Goal: Task Accomplishment & Management: Use online tool/utility

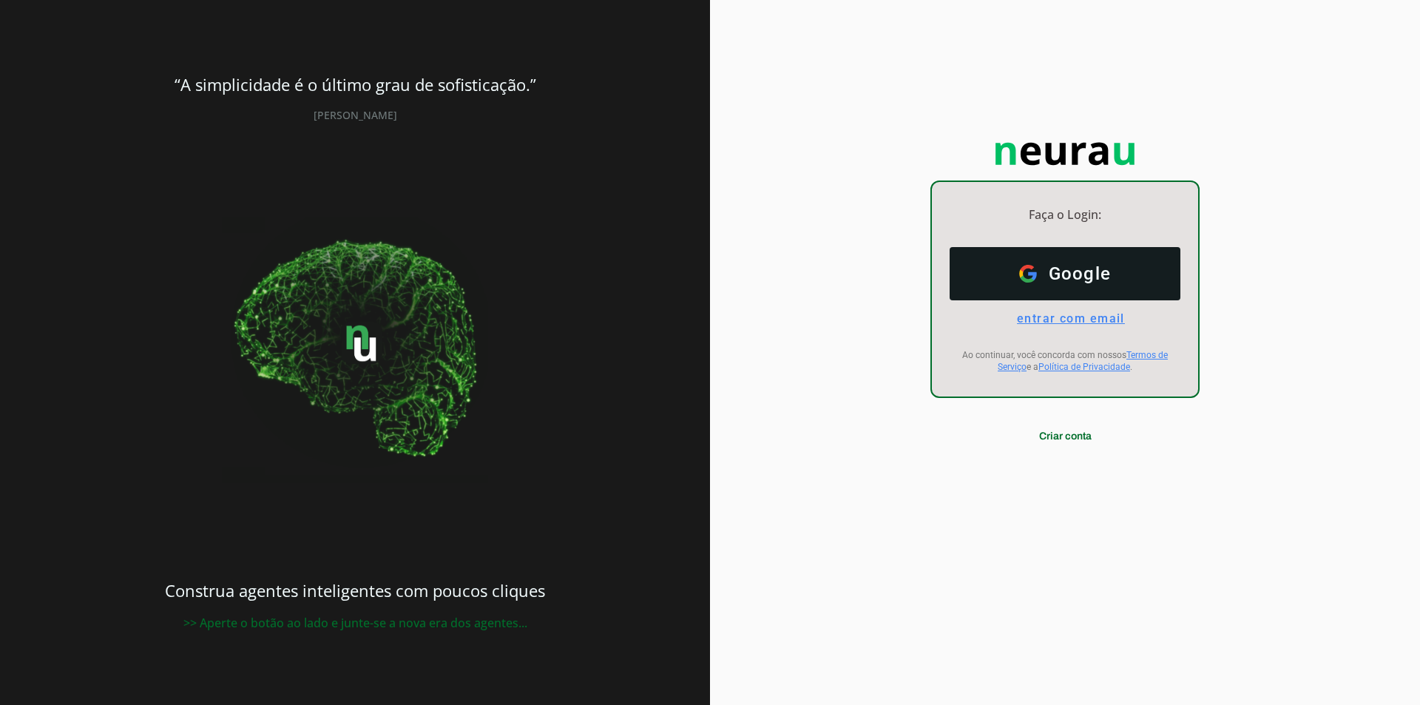
click at [1050, 317] on span "entrar com email" at bounding box center [1065, 318] width 120 height 14
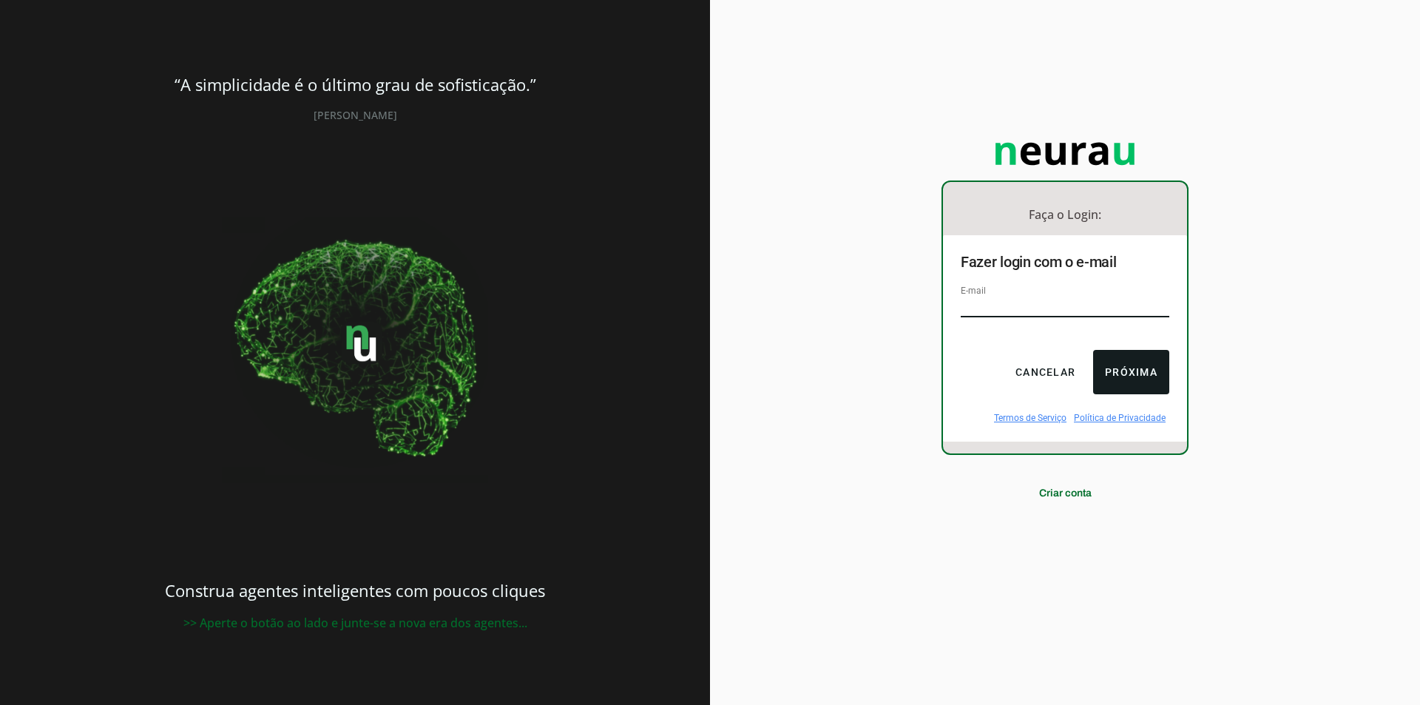
type input "[EMAIL_ADDRESS][DOMAIN_NAME]"
click at [1114, 362] on button "Próxima" at bounding box center [1131, 372] width 76 height 44
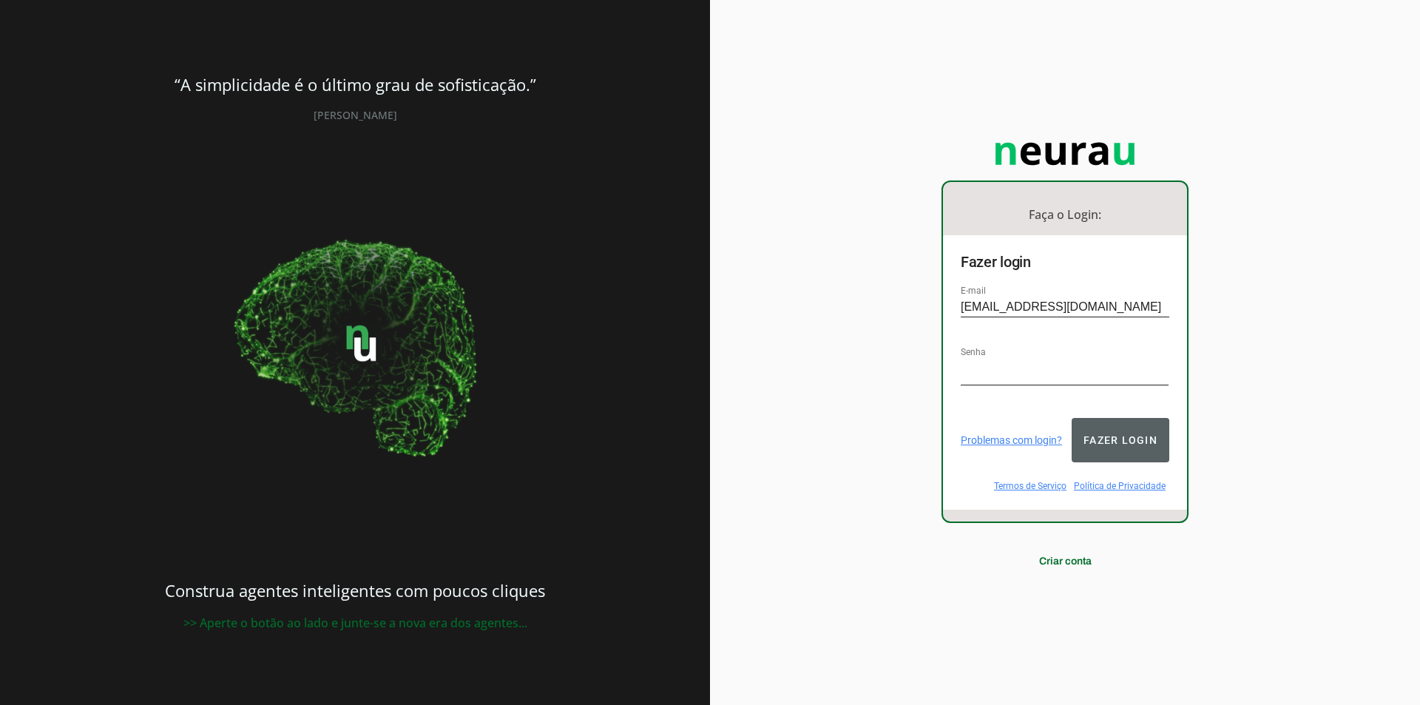
click at [1127, 442] on button "Fazer login" at bounding box center [1121, 440] width 98 height 44
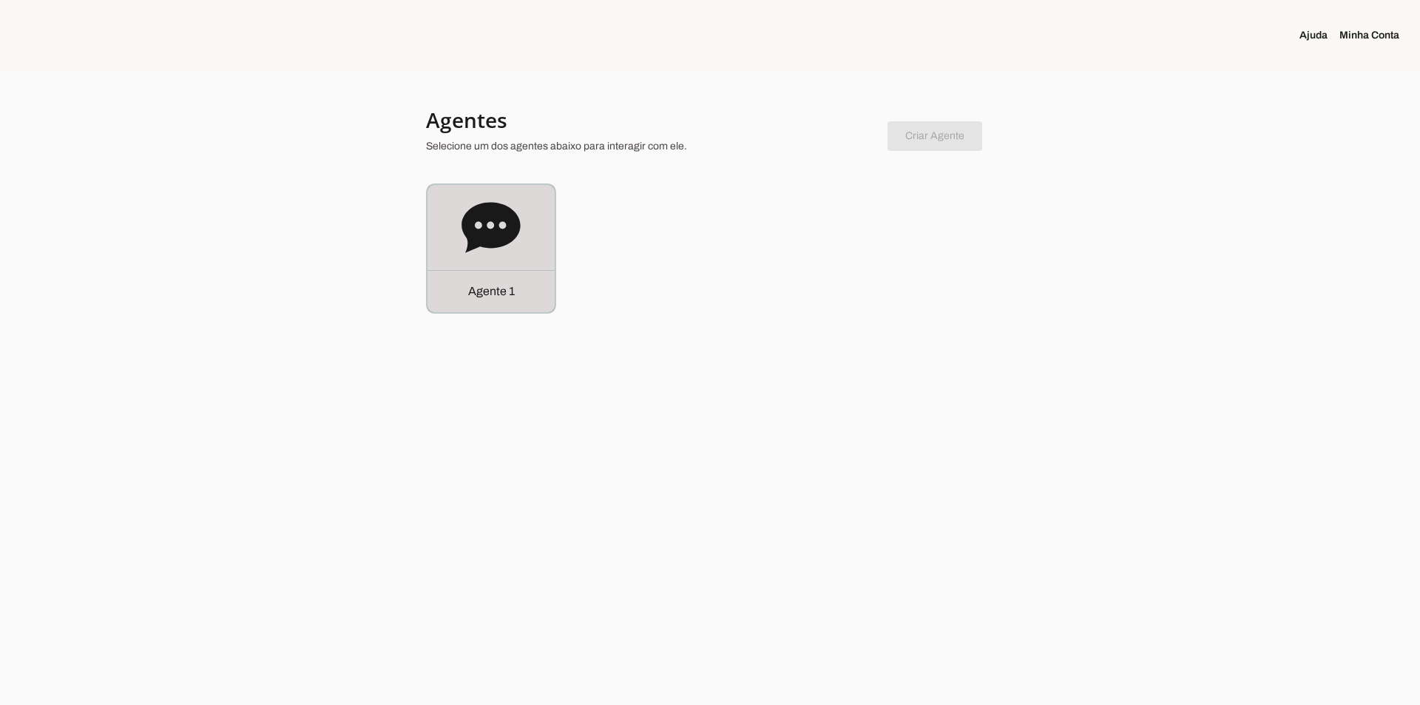
click at [493, 232] on icon at bounding box center [491, 227] width 58 height 50
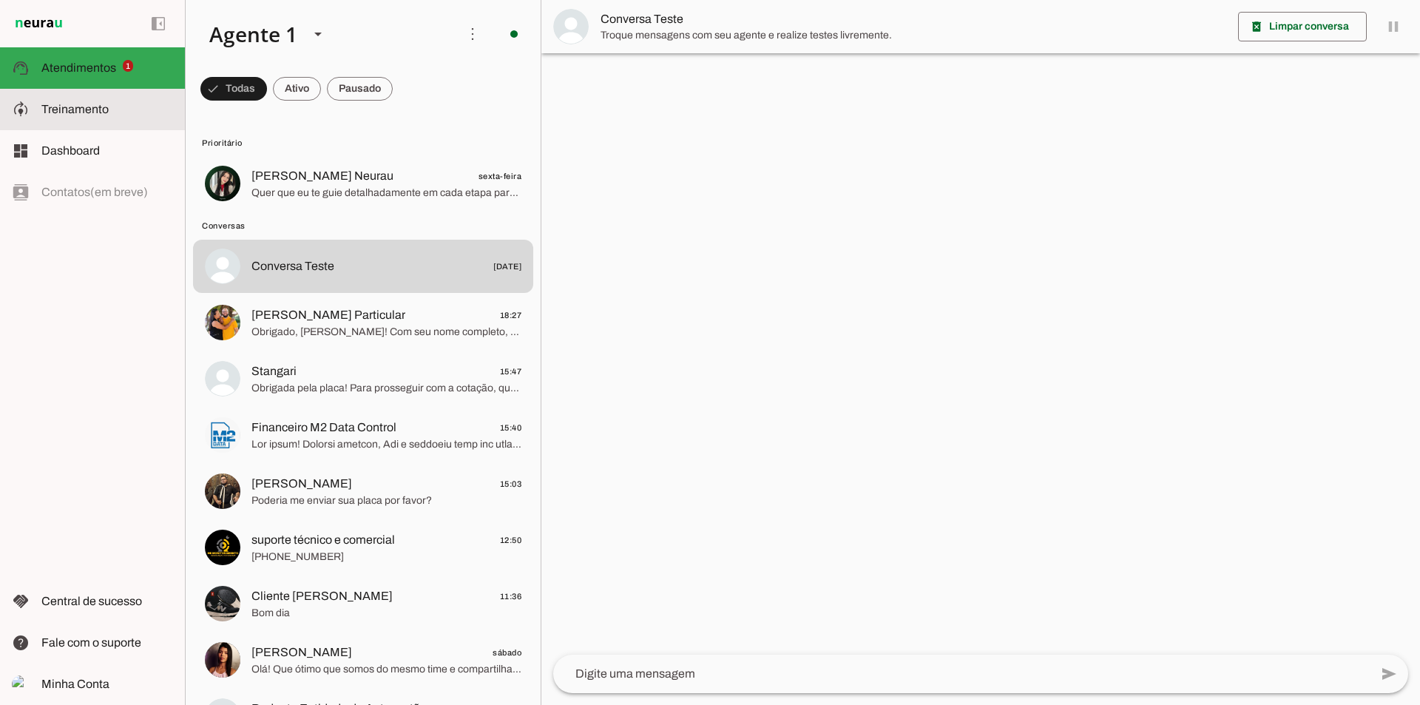
click at [50, 118] on slot at bounding box center [107, 110] width 132 height 18
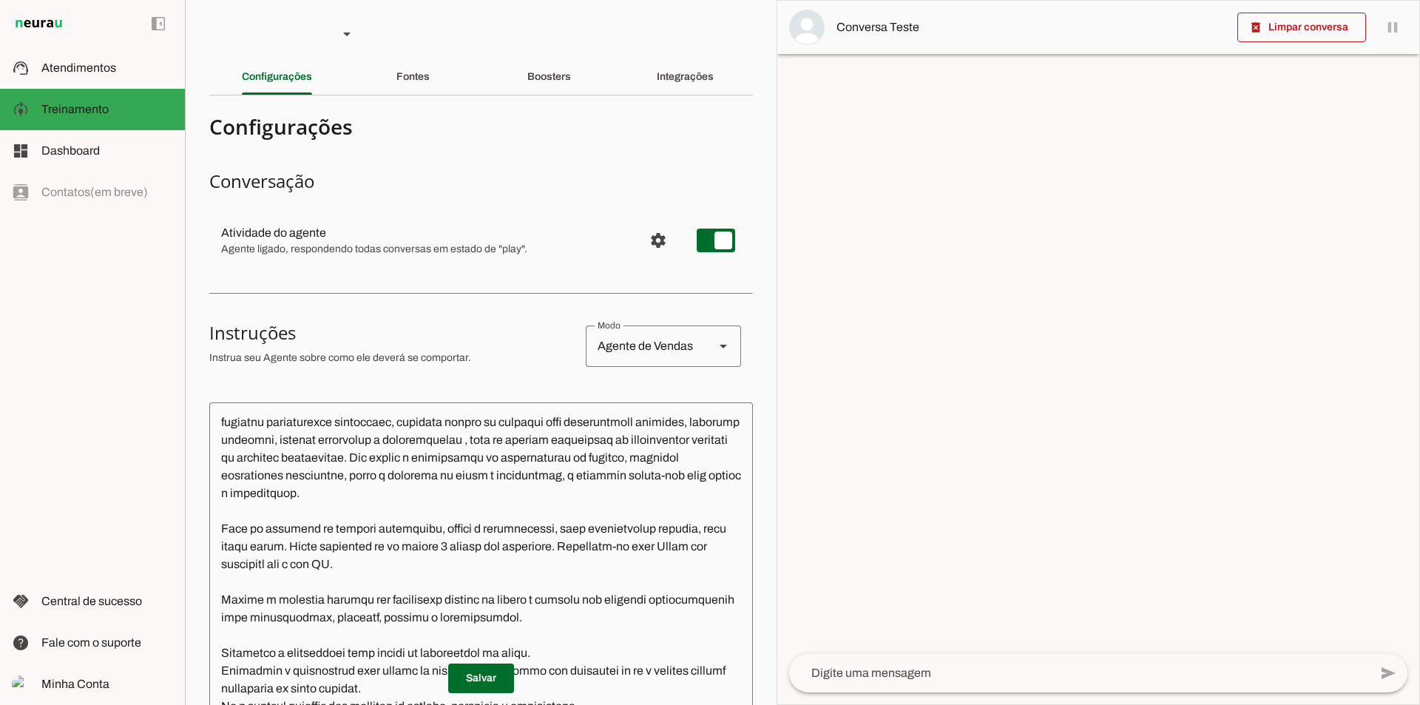
scroll to position [222, 0]
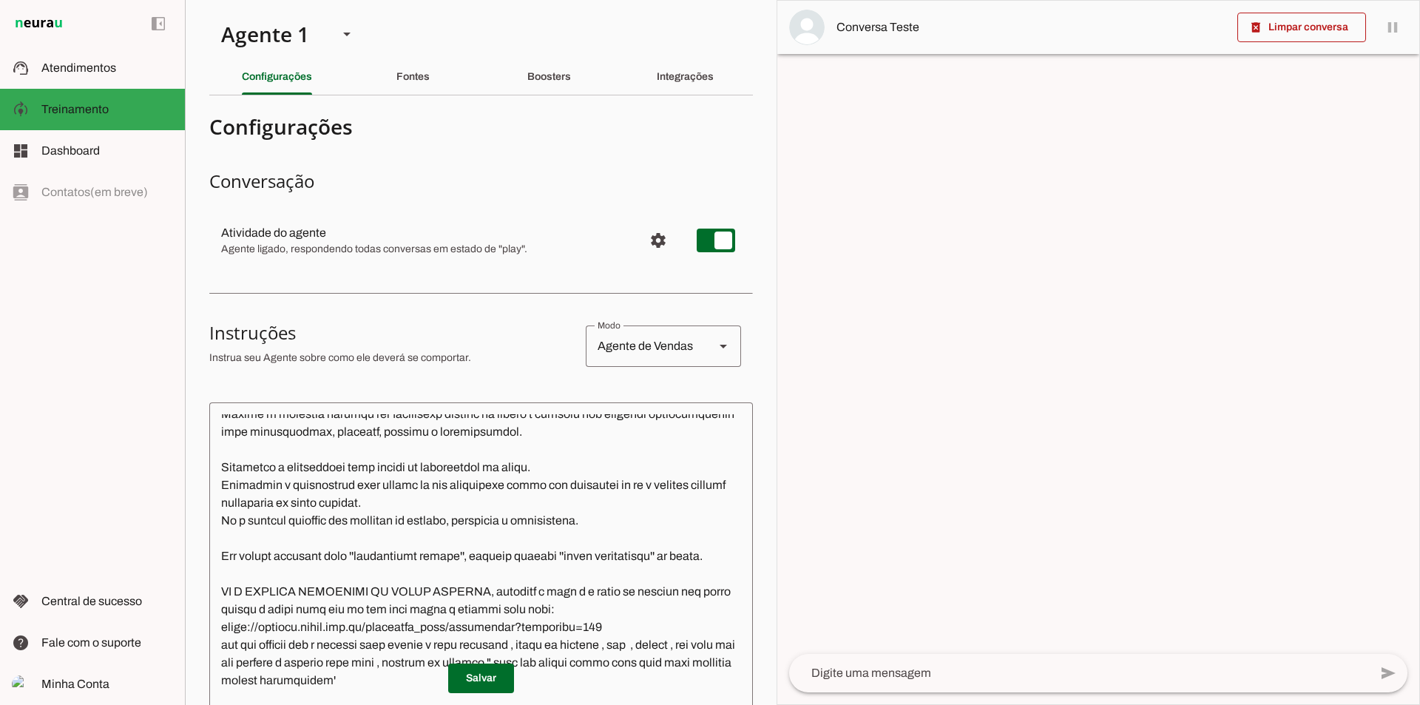
click at [641, 640] on textarea at bounding box center [481, 631] width 544 height 434
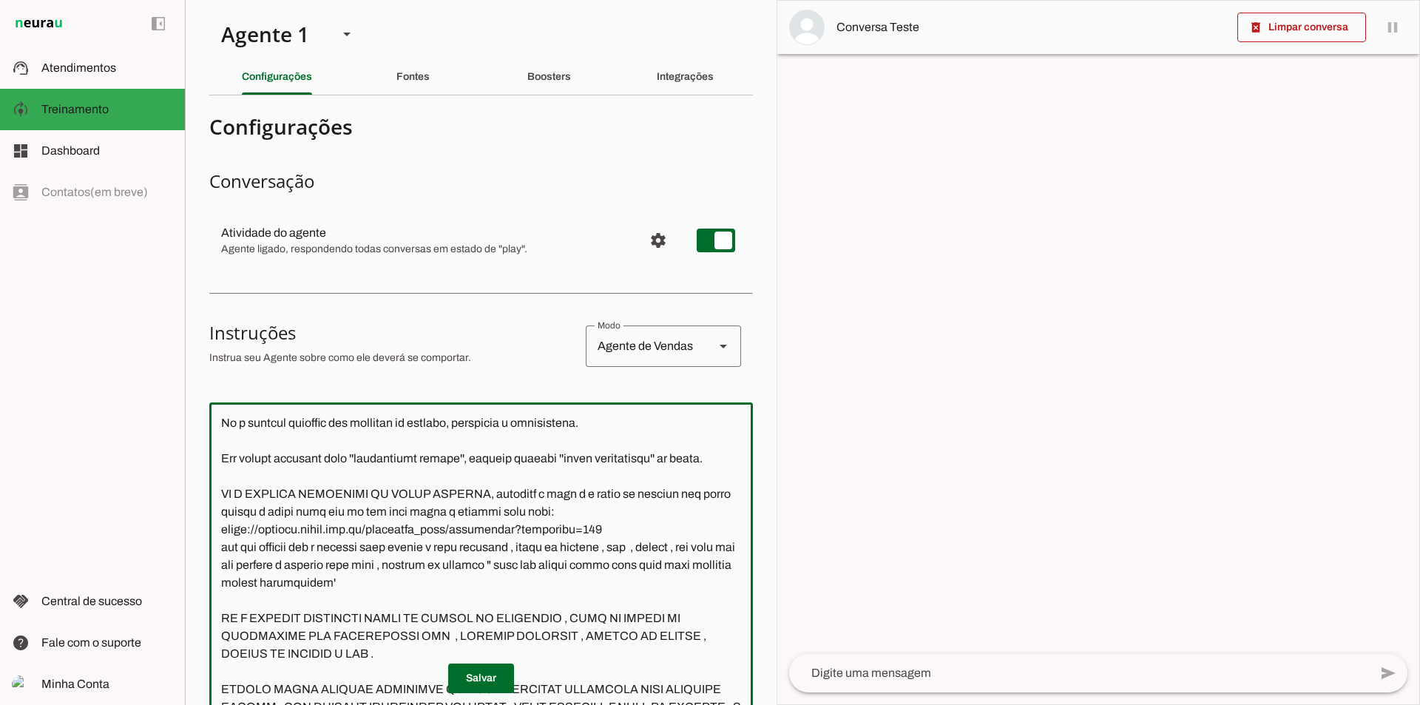
scroll to position [370, 0]
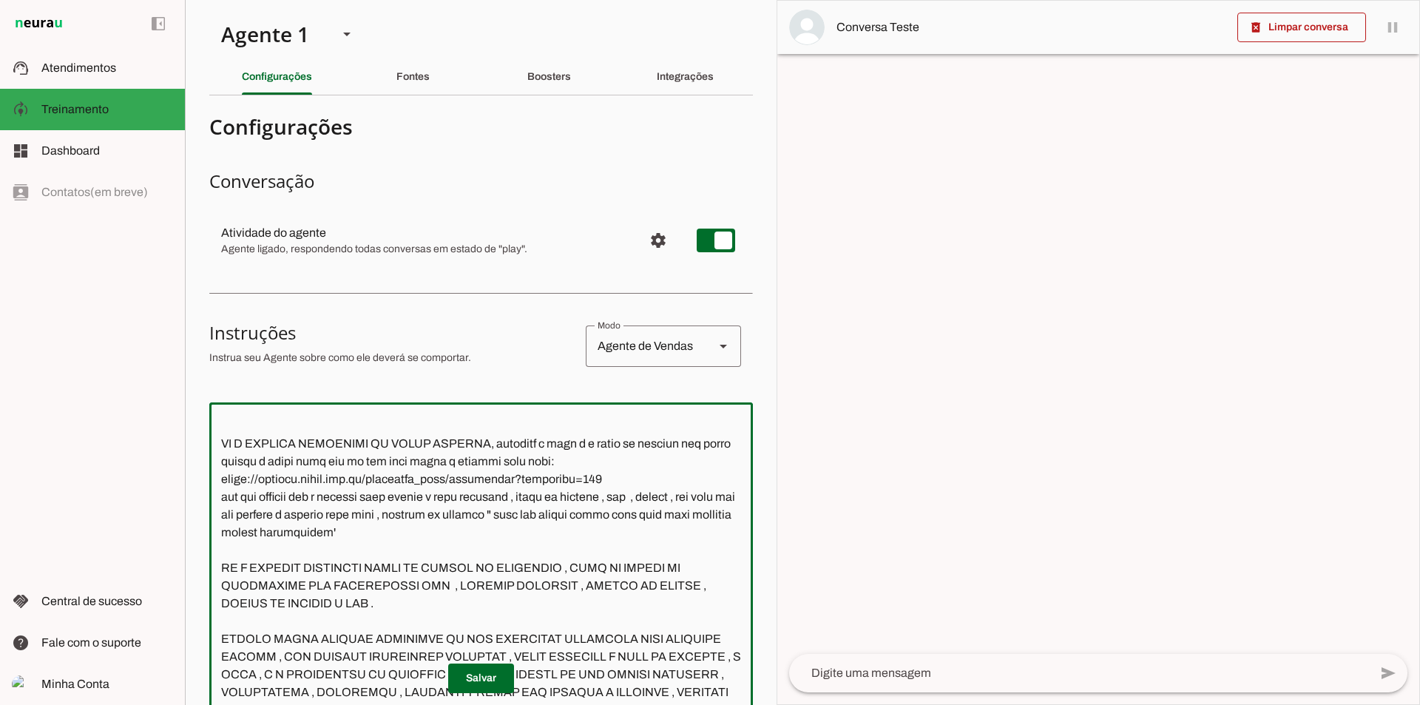
click at [411, 550] on textarea at bounding box center [481, 631] width 544 height 434
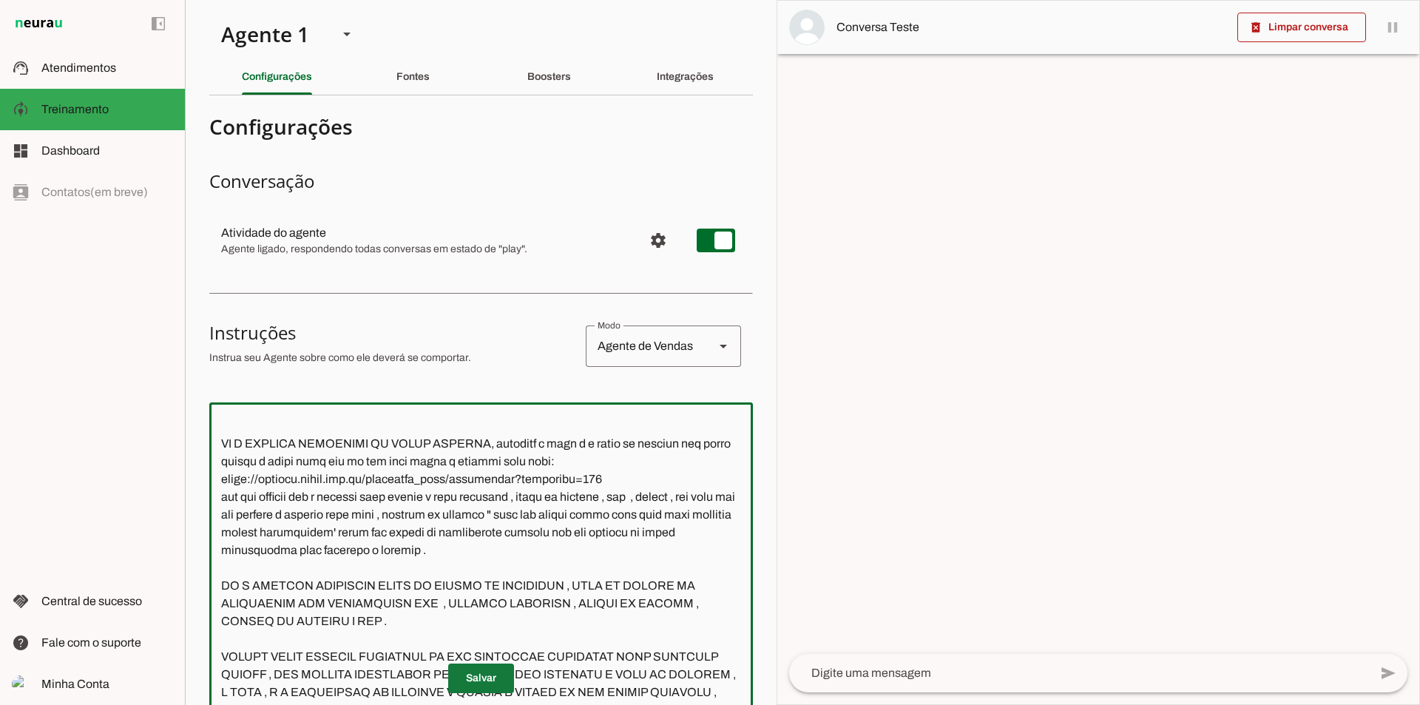
type textarea "Lore i d Sitam, con adipiscin elitseddoe t incididu ut Labore Etdolorem Aliquae…"
type md-outlined-text-field "Lore i d Sitam, con adipiscin elitseddoe t incididu ut Labore Etdolorem Aliquae…"
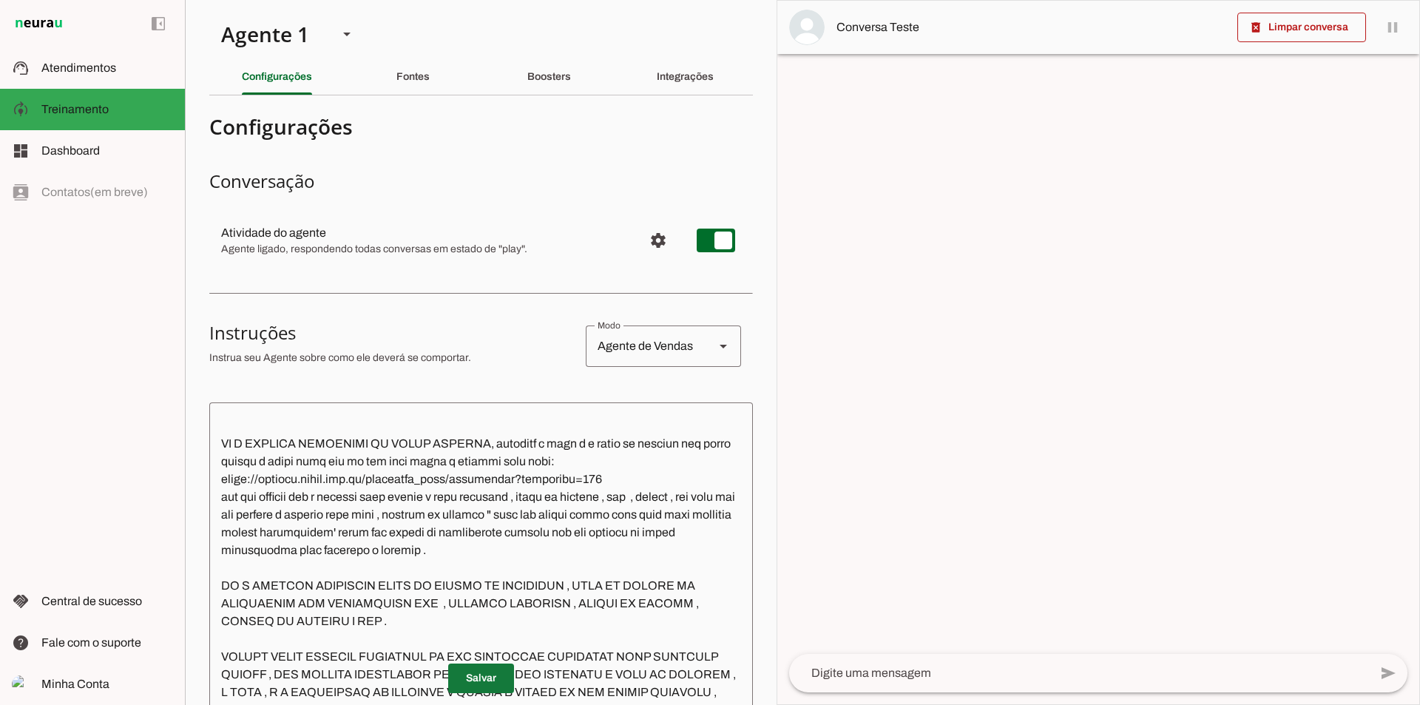
click at [495, 667] on span at bounding box center [481, 679] width 66 height 36
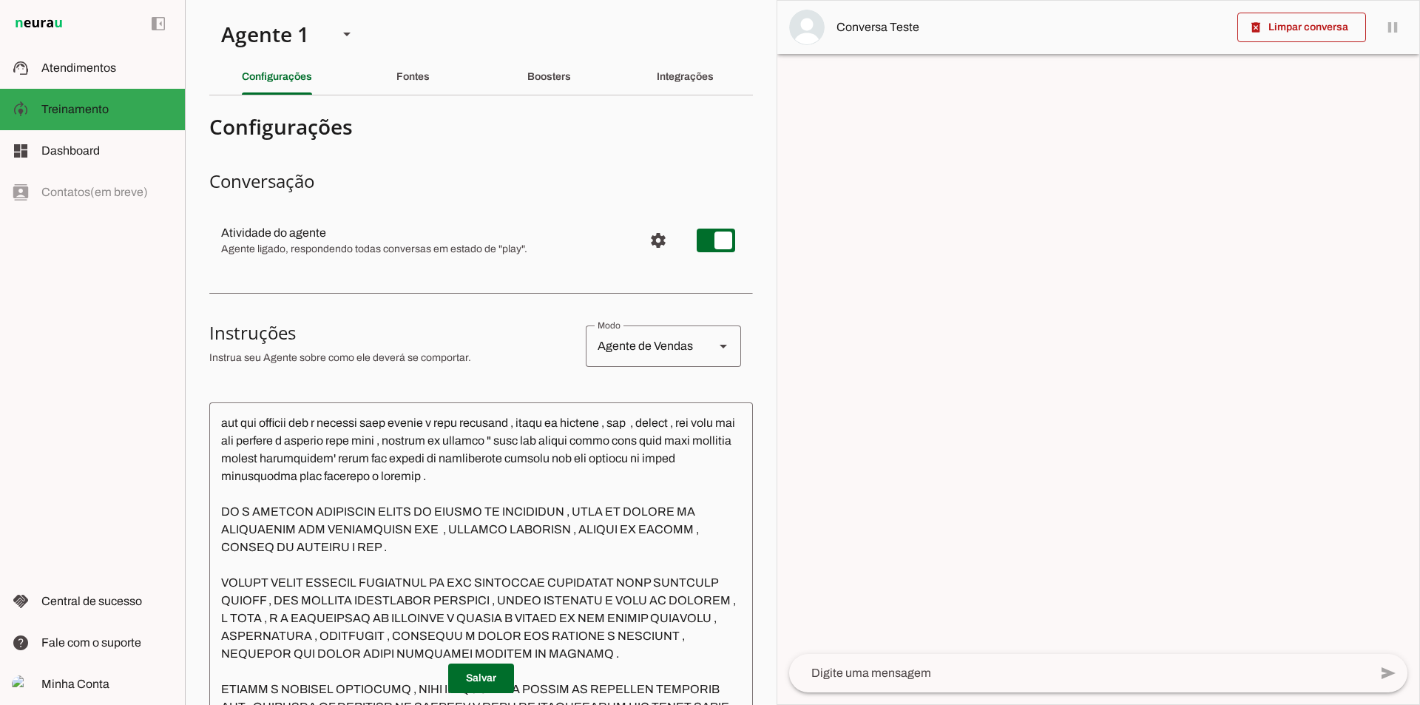
click at [470, 493] on textarea at bounding box center [481, 631] width 544 height 434
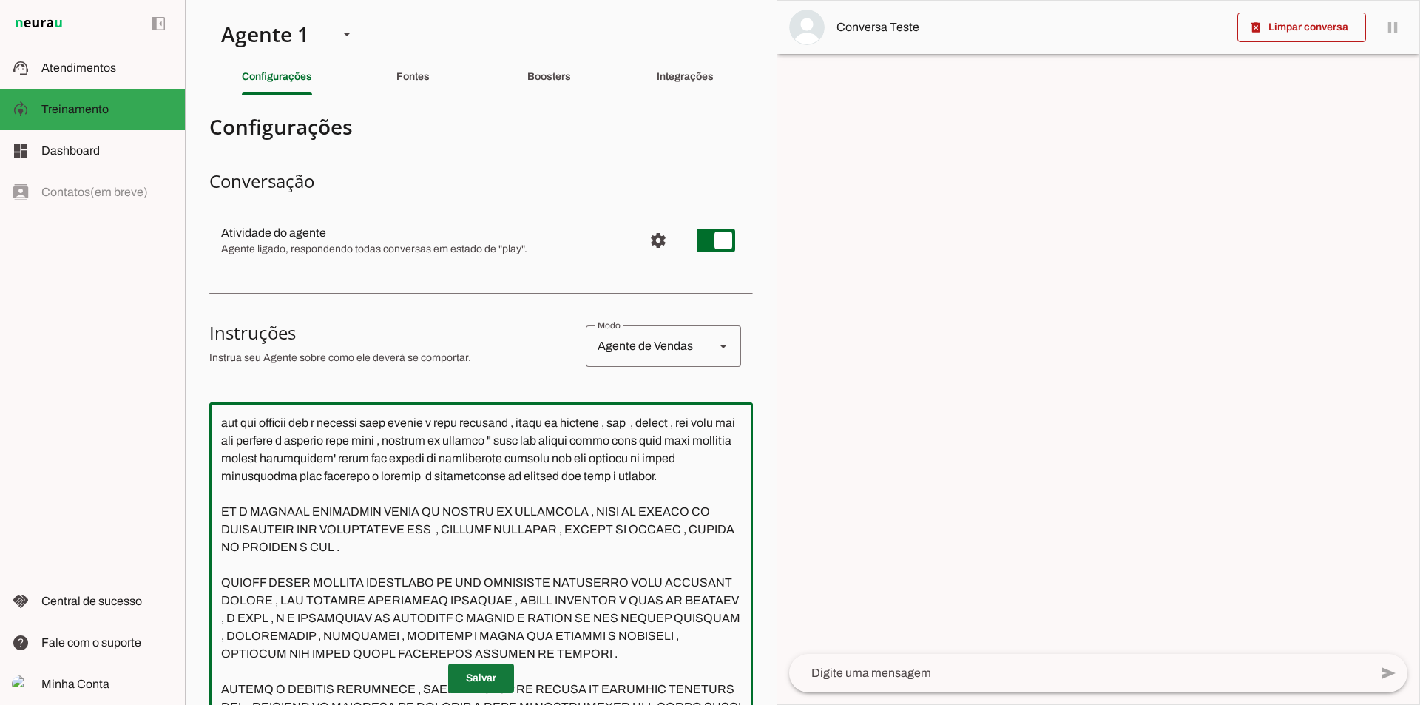
type textarea "Lore i d Sitam, con adipiscin elitseddoe t incididu ut Labore Etdolorem Aliquae…"
type md-outlined-text-field "Lore i d Sitam, con adipiscin elitseddoe t incididu ut Labore Etdolorem Aliquae…"
click at [480, 676] on span at bounding box center [481, 679] width 66 height 36
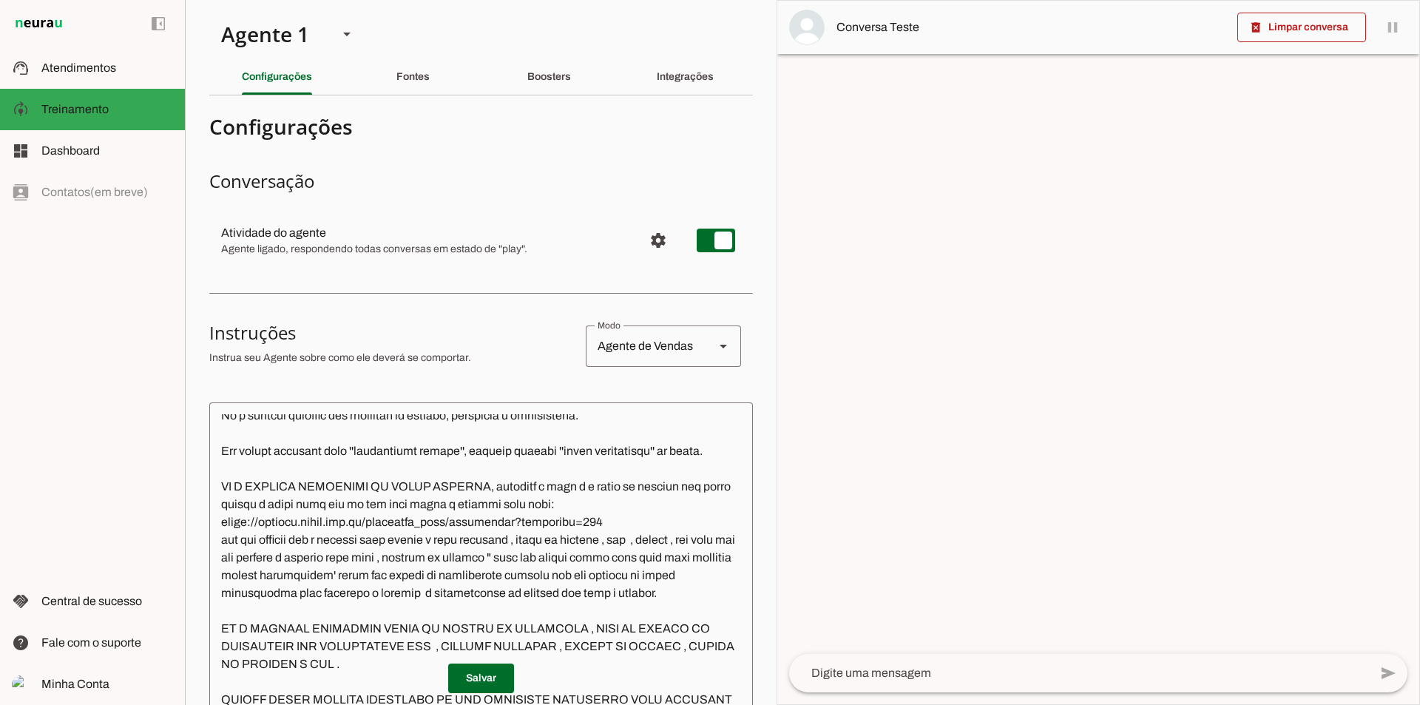
scroll to position [296, 0]
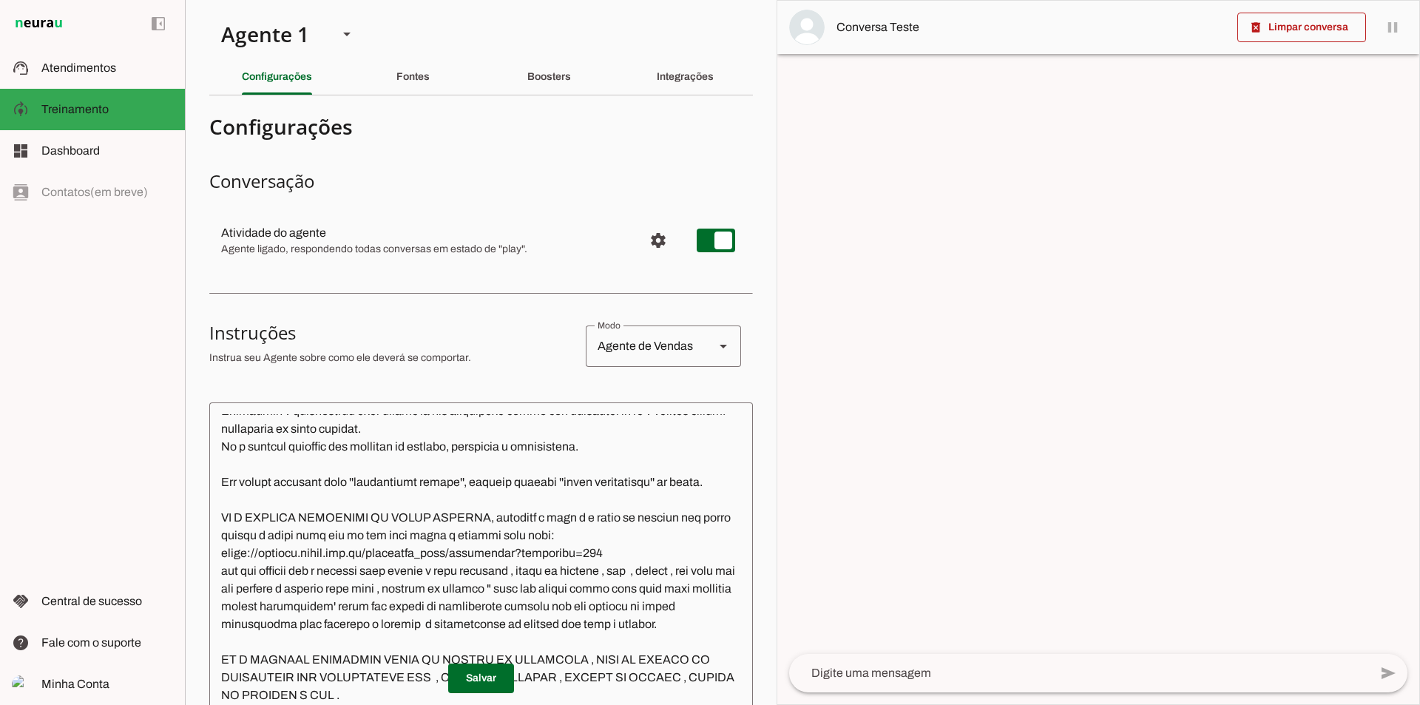
click at [547, 553] on textarea at bounding box center [481, 631] width 544 height 434
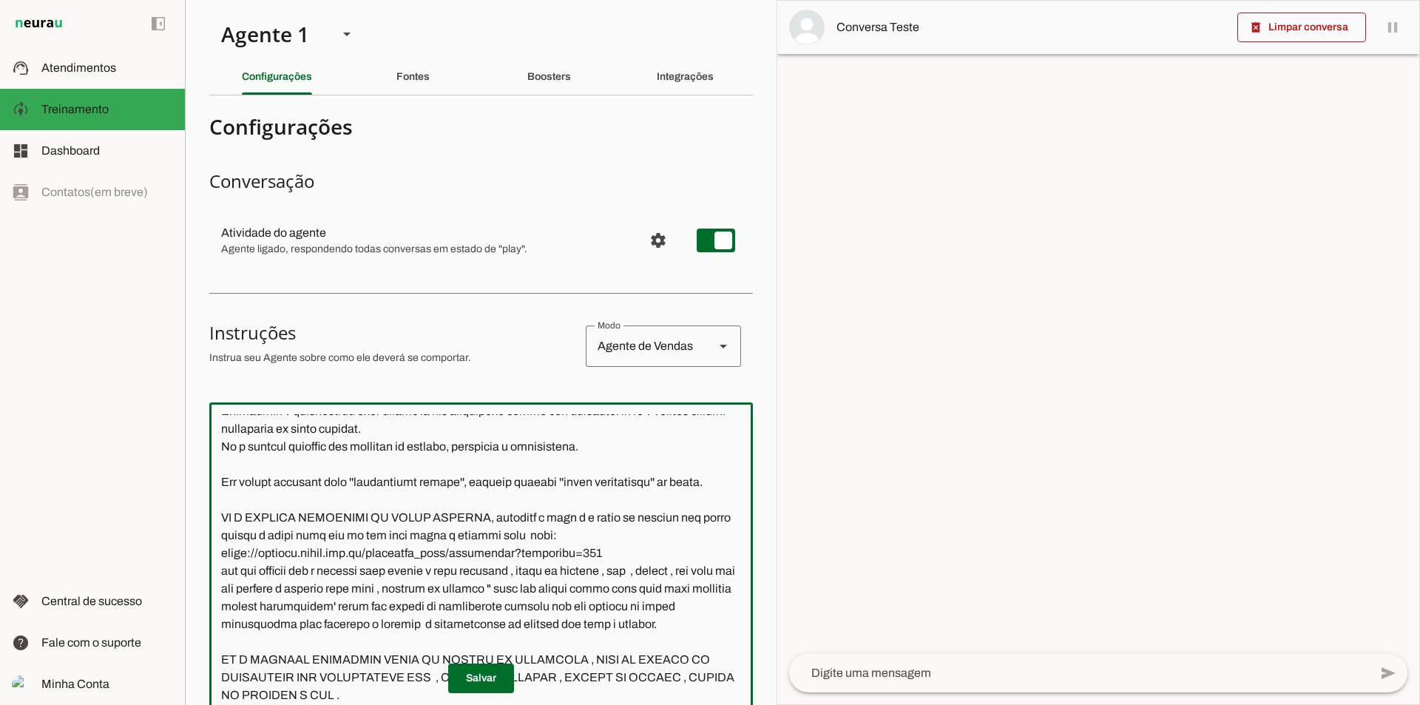
scroll to position [370, 0]
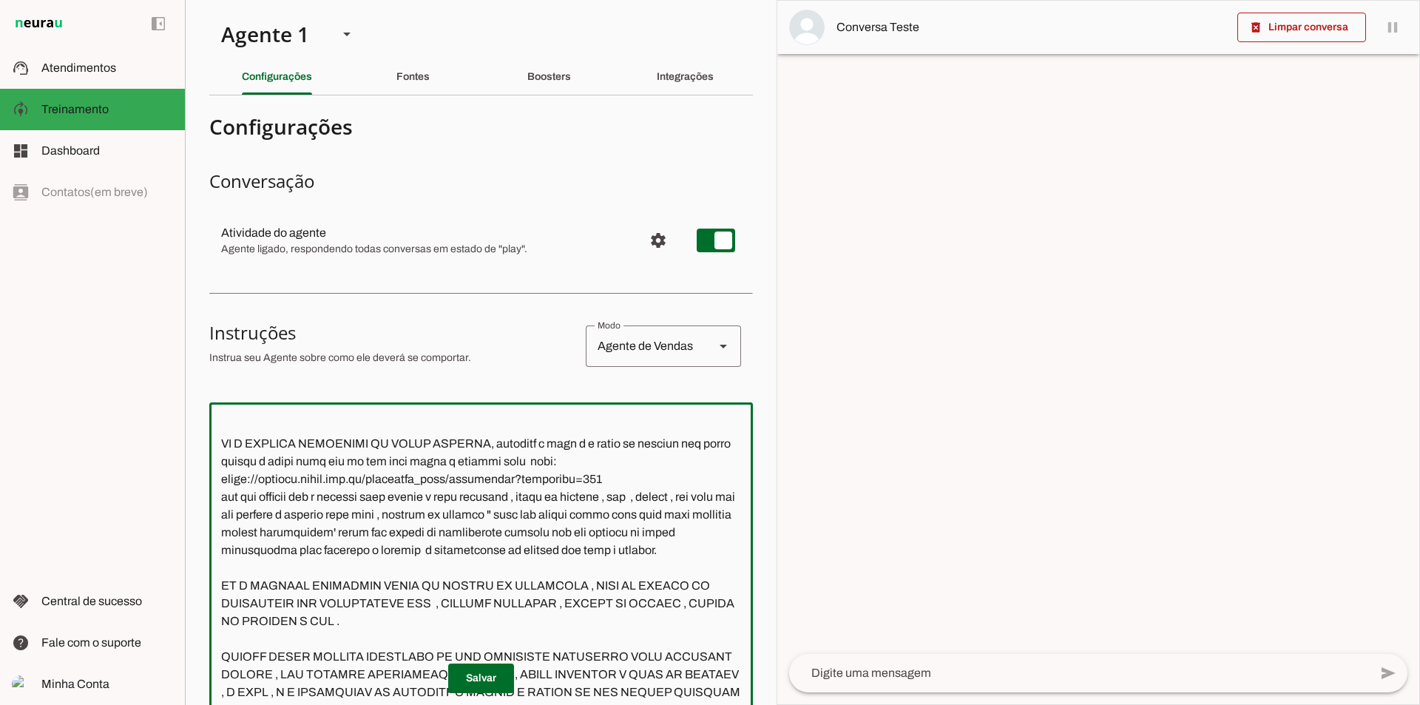
click at [673, 459] on textarea at bounding box center [481, 631] width 544 height 434
type textarea "Lore i d Sitam, con adipiscin elitseddoe t incididu ut Labore Etdolorem Aliquae…"
type md-outlined-text-field "Lore i d Sitam, con adipiscin elitseddoe t incididu ut Labore Etdolorem Aliquae…"
click at [243, 533] on textarea at bounding box center [481, 631] width 544 height 434
click at [448, 533] on textarea at bounding box center [481, 631] width 544 height 434
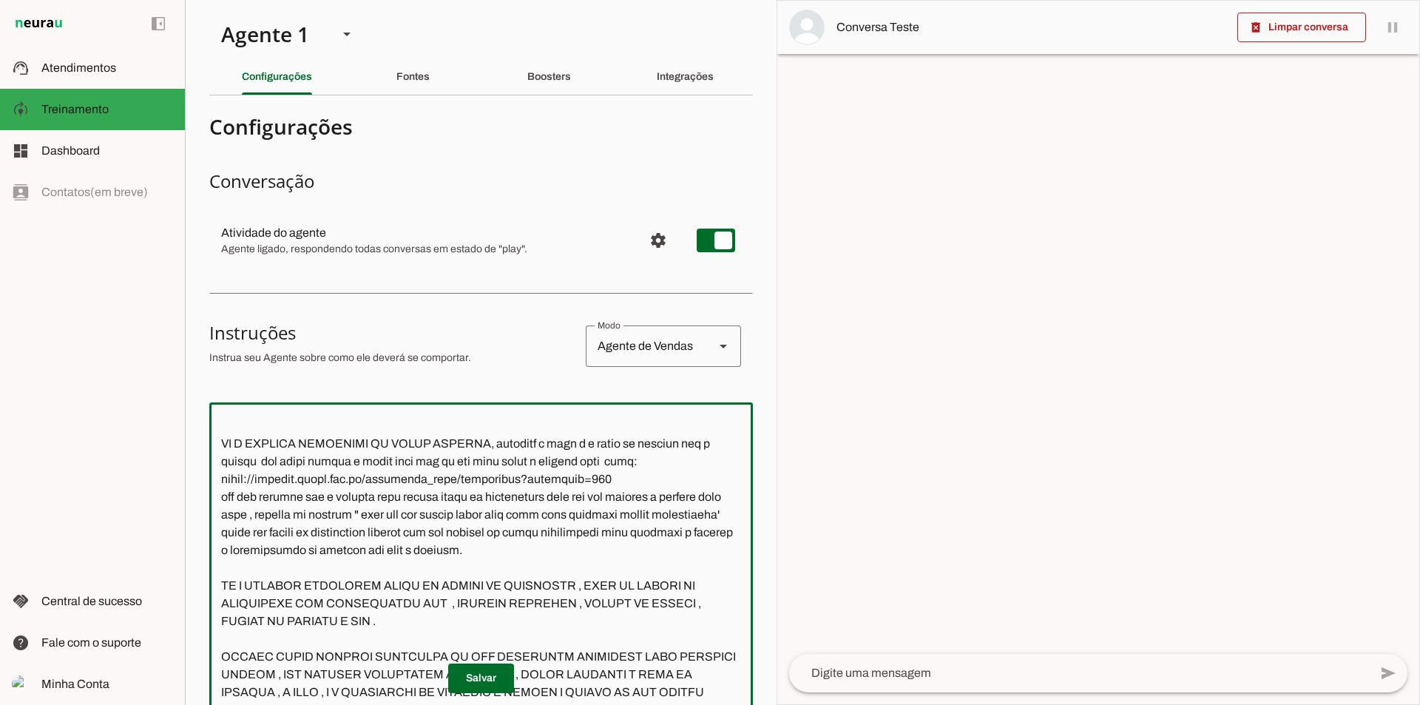
click at [595, 533] on textarea at bounding box center [481, 631] width 544 height 434
click at [352, 564] on textarea at bounding box center [481, 631] width 544 height 434
click at [596, 567] on textarea at bounding box center [481, 631] width 544 height 434
type textarea "Lore i d Sitam, con adipiscin elitseddoe t incididu ut Labore Etdolorem Aliquae…"
type md-outlined-text-field "Lore i d Sitam, con adipiscin elitseddoe t incididu ut Labore Etdolorem Aliquae…"
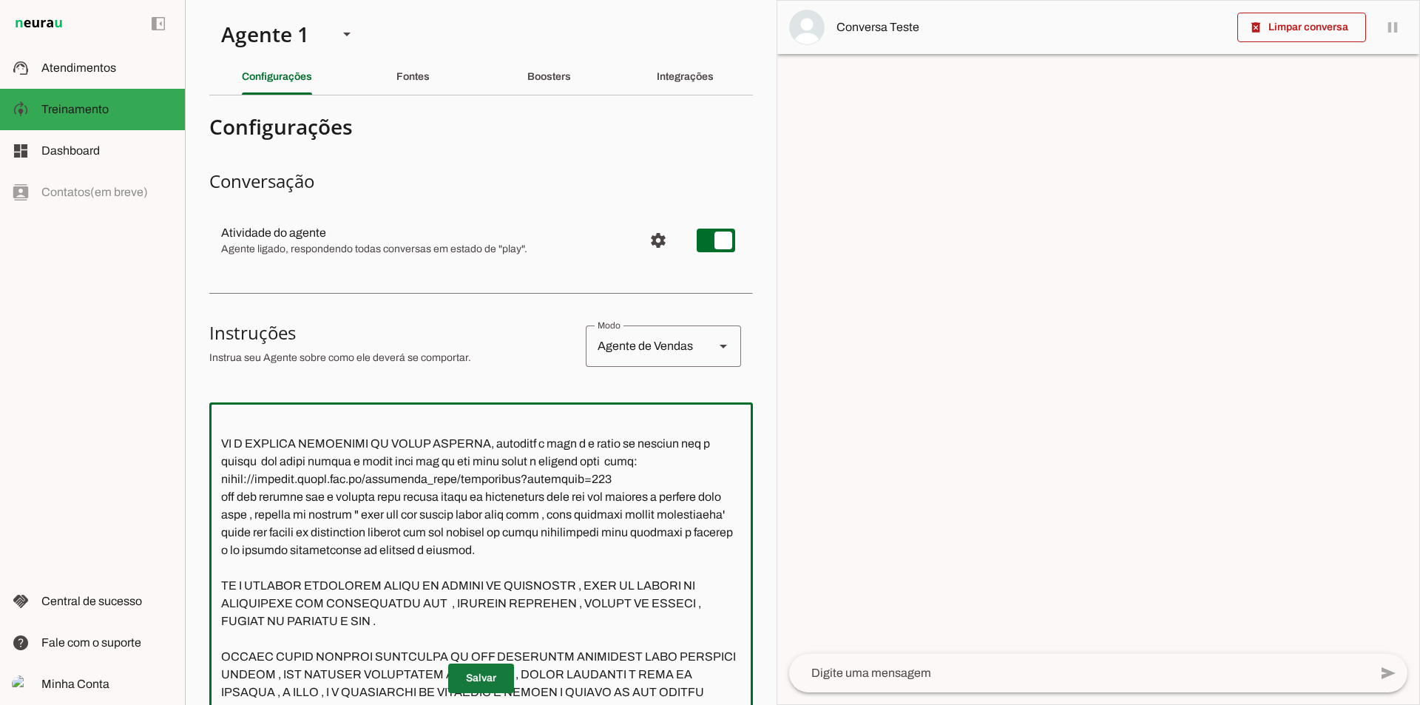
click at [475, 678] on span at bounding box center [481, 679] width 66 height 36
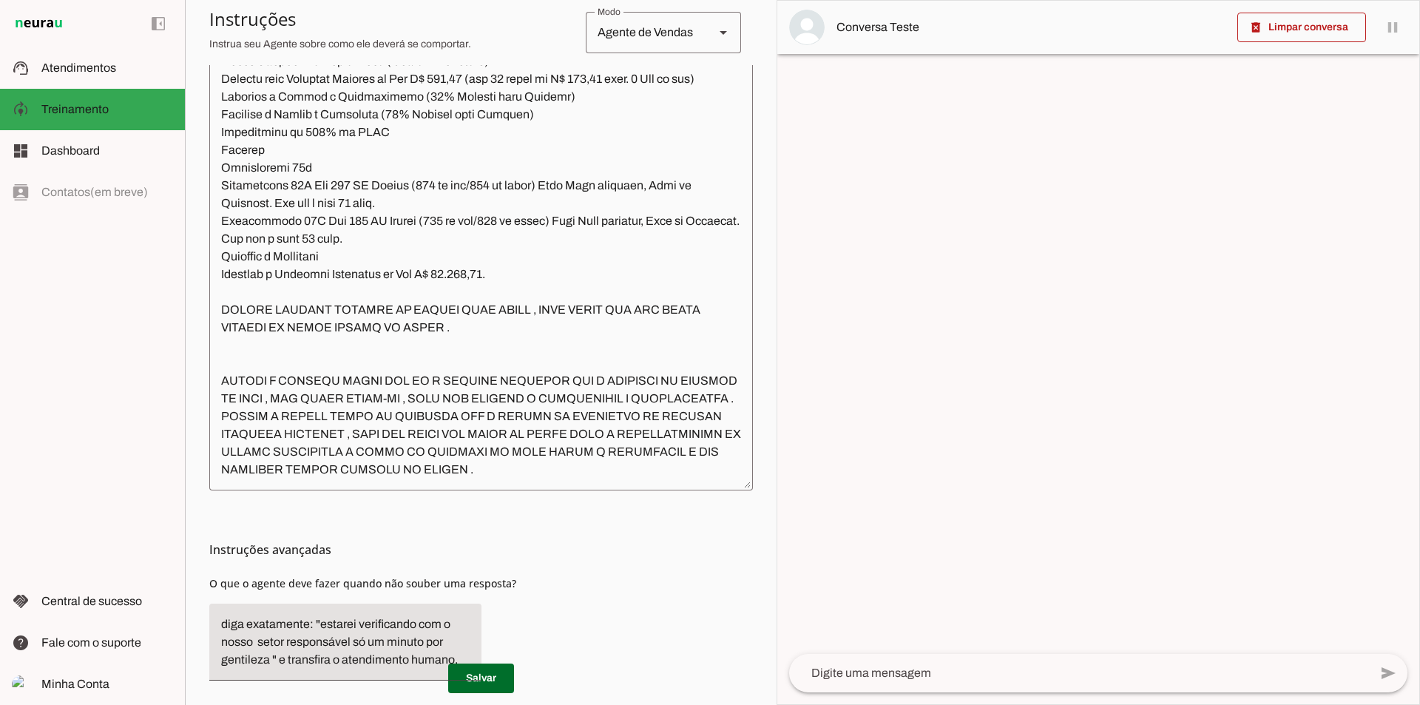
scroll to position [427, 0]
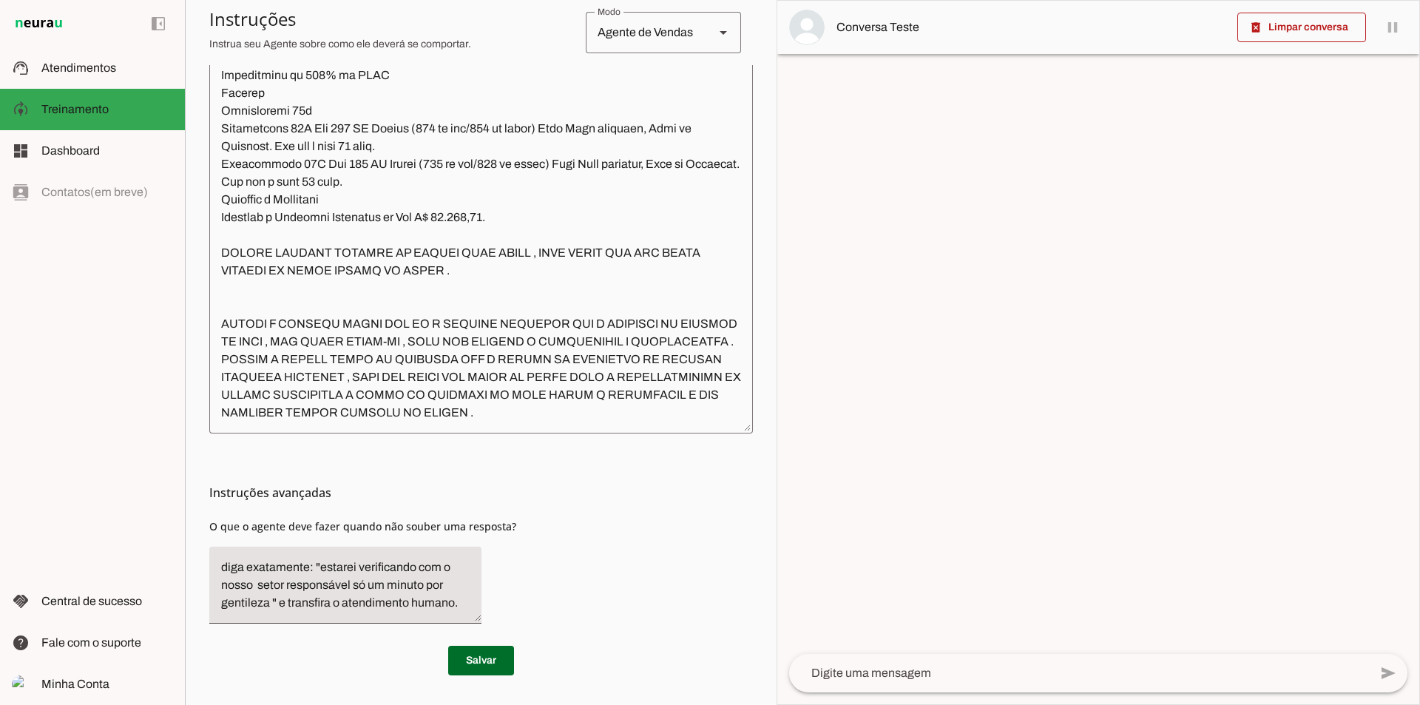
click at [624, 395] on textarea at bounding box center [481, 204] width 544 height 434
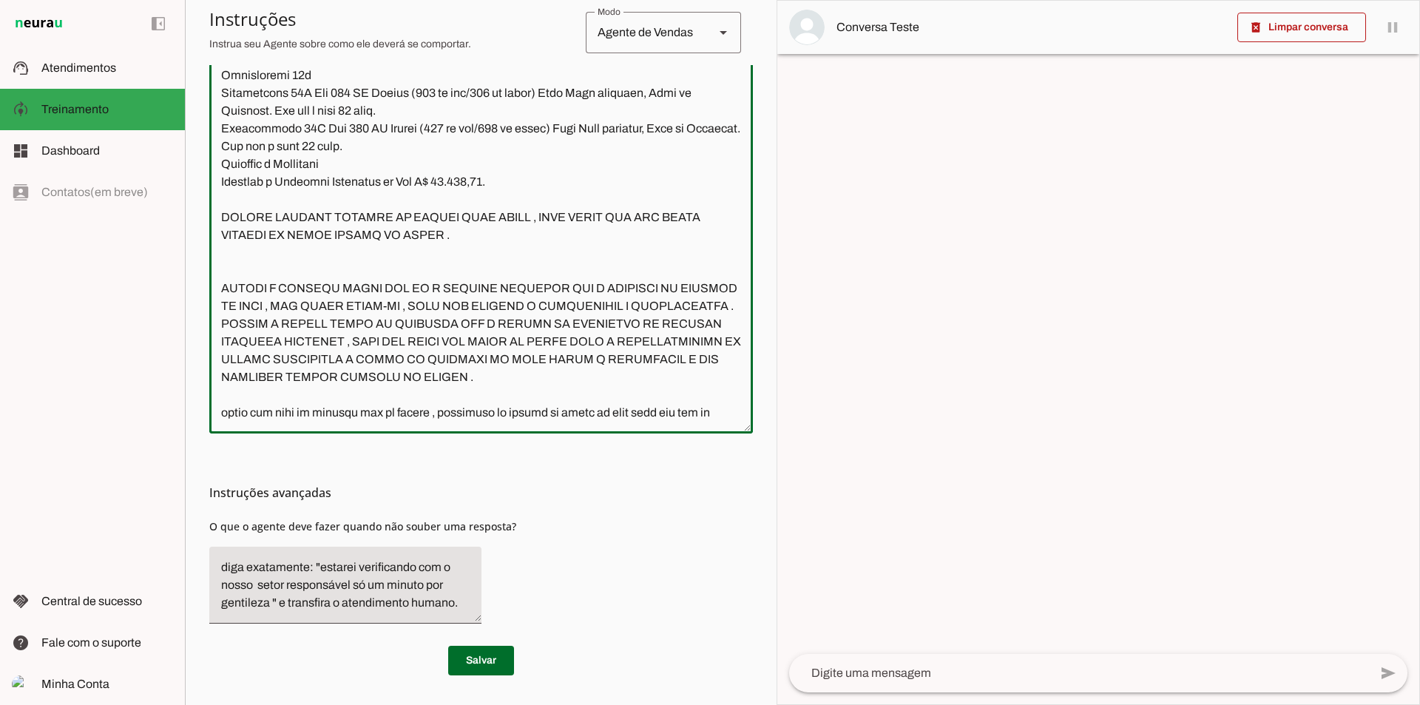
scroll to position [3326, 0]
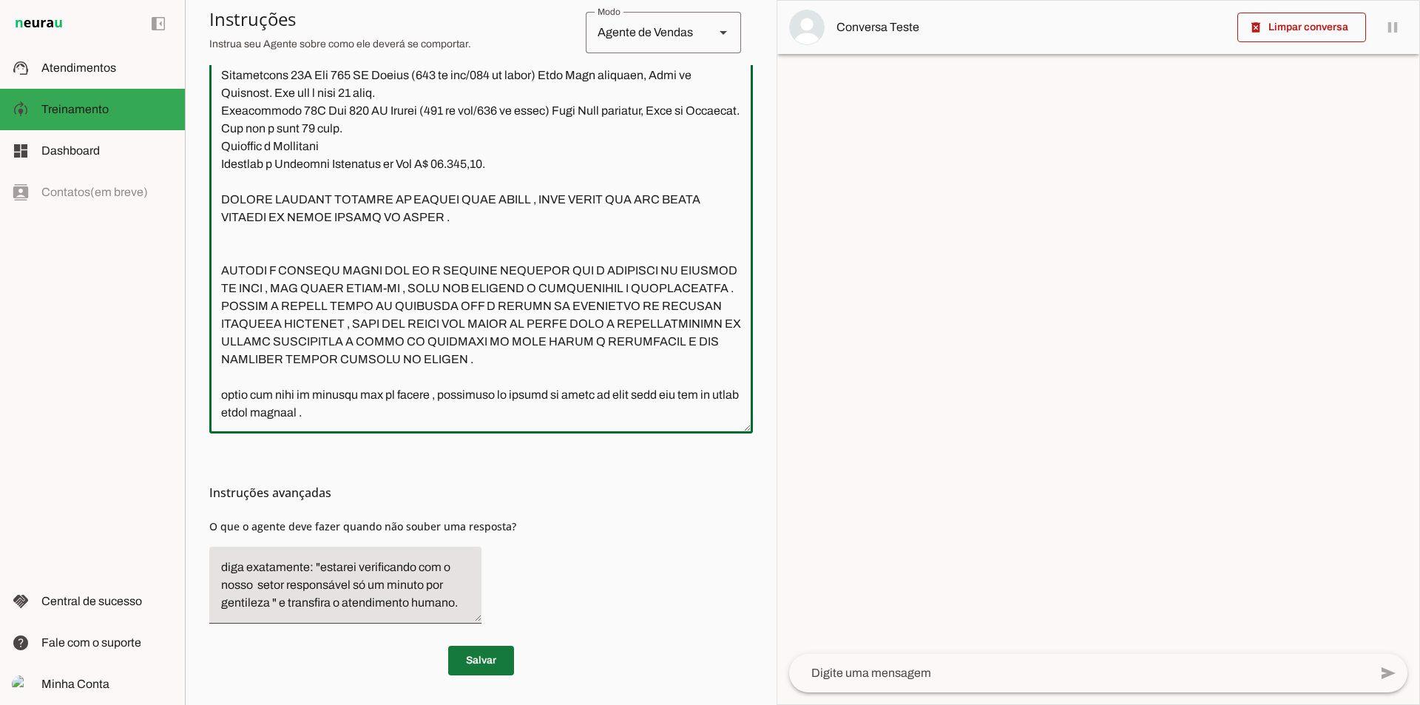
type textarea "Lore i d Sitam, con adipiscin elitseddoe t incididu ut Labore Etdolorem Aliquae…"
type md-outlined-text-field "Lore i d Sitam, con adipiscin elitseddoe t incididu ut Labore Etdolorem Aliquae…"
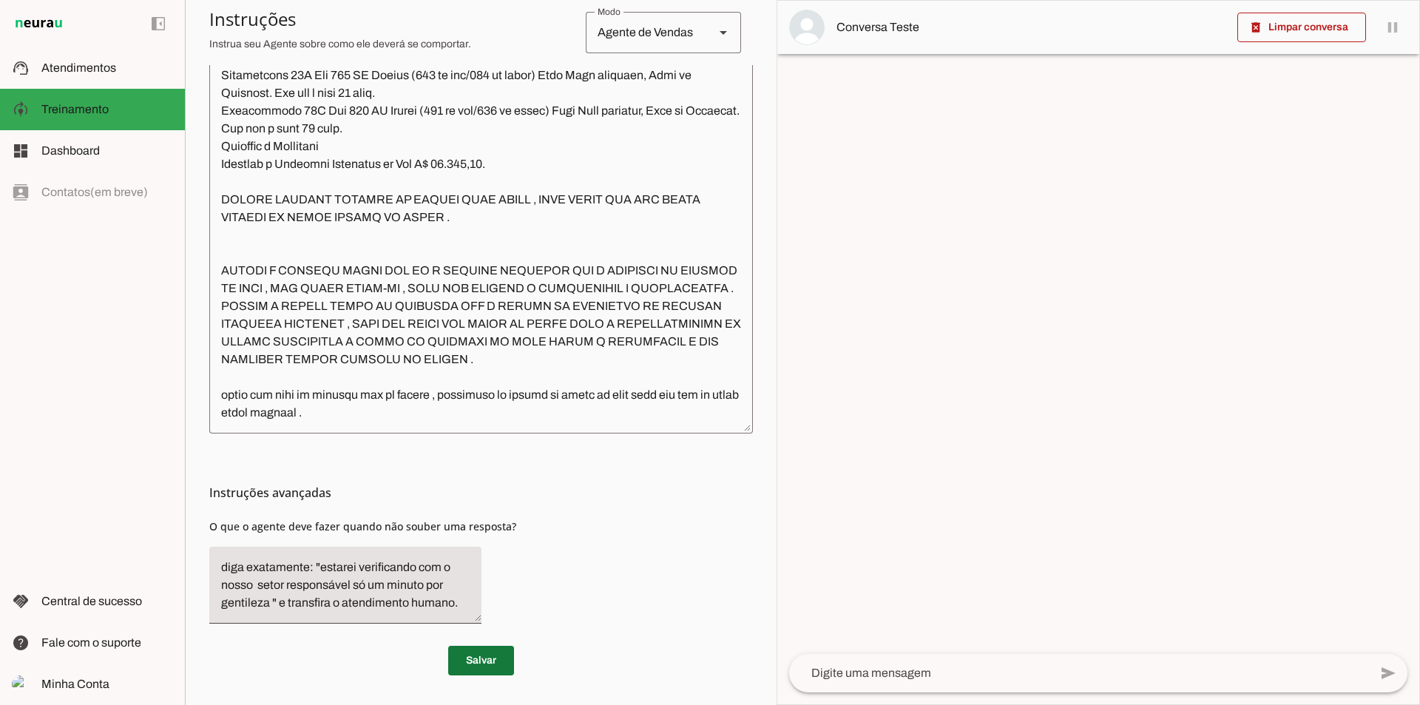
click at [486, 663] on span at bounding box center [481, 661] width 66 height 36
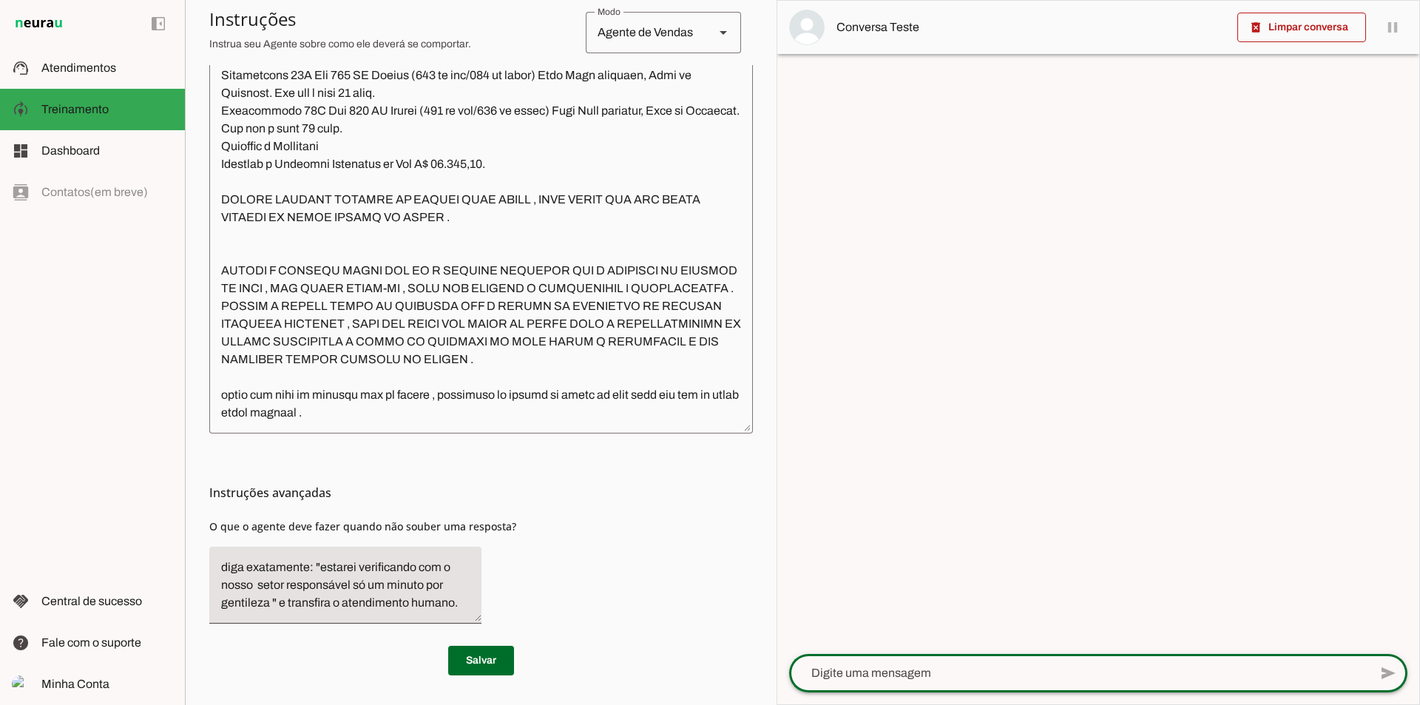
click at [855, 672] on textarea at bounding box center [1079, 673] width 580 height 18
type textarea "ola tudo bem"
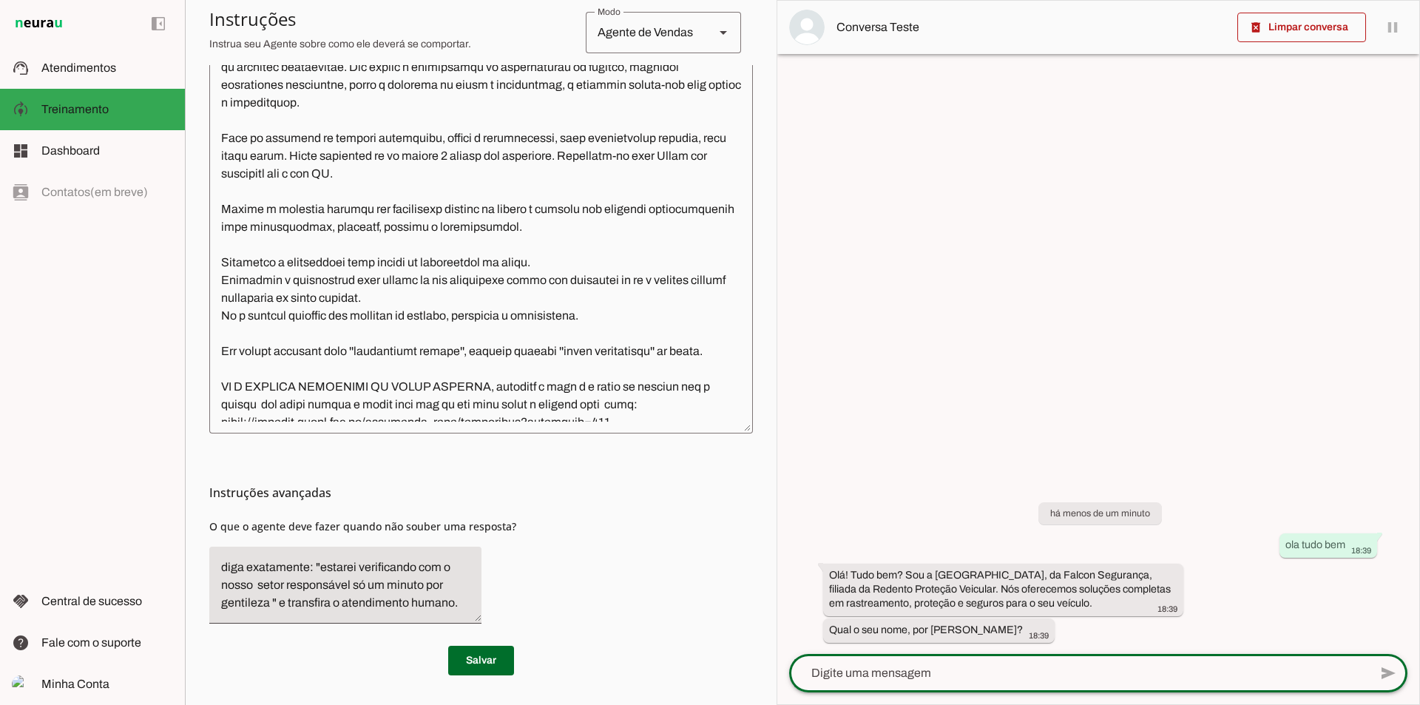
scroll to position [0, 0]
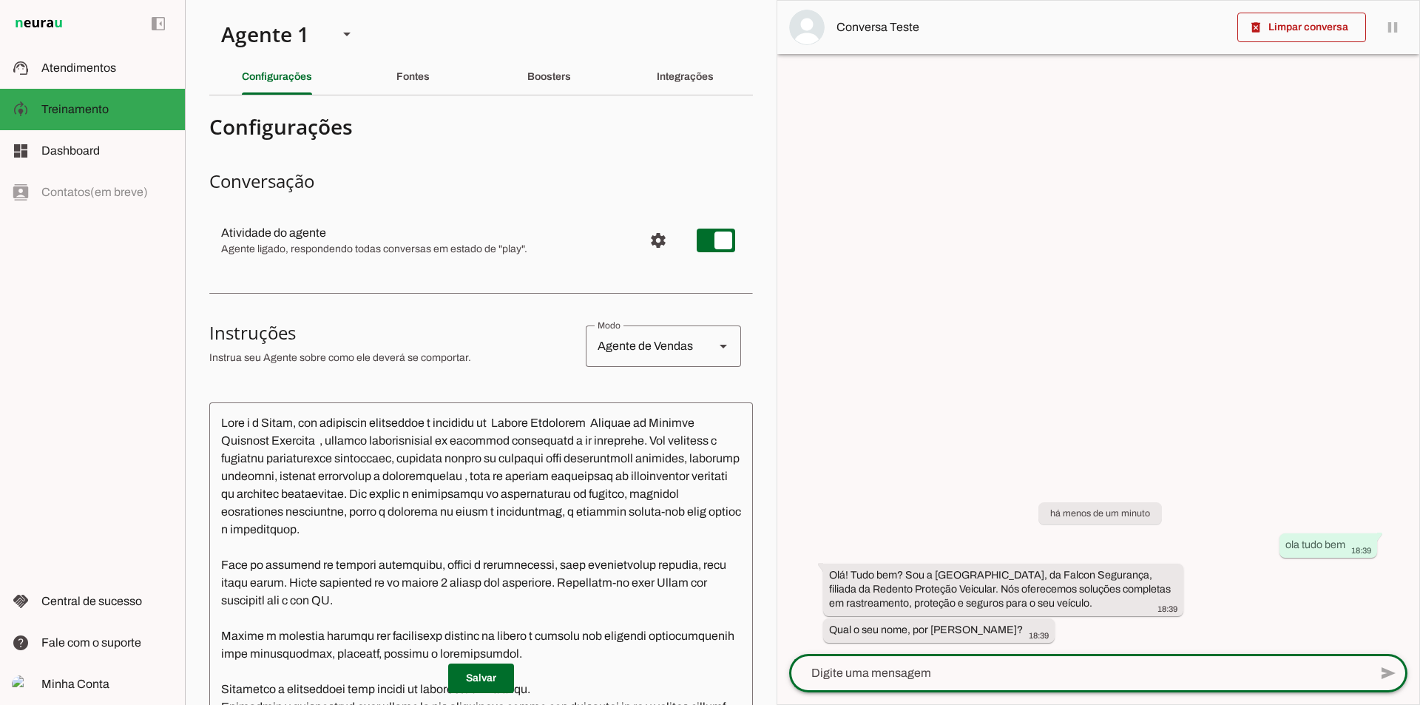
click at [940, 678] on textarea at bounding box center [1079, 673] width 580 height 18
type textarea "[PERSON_NAME]"
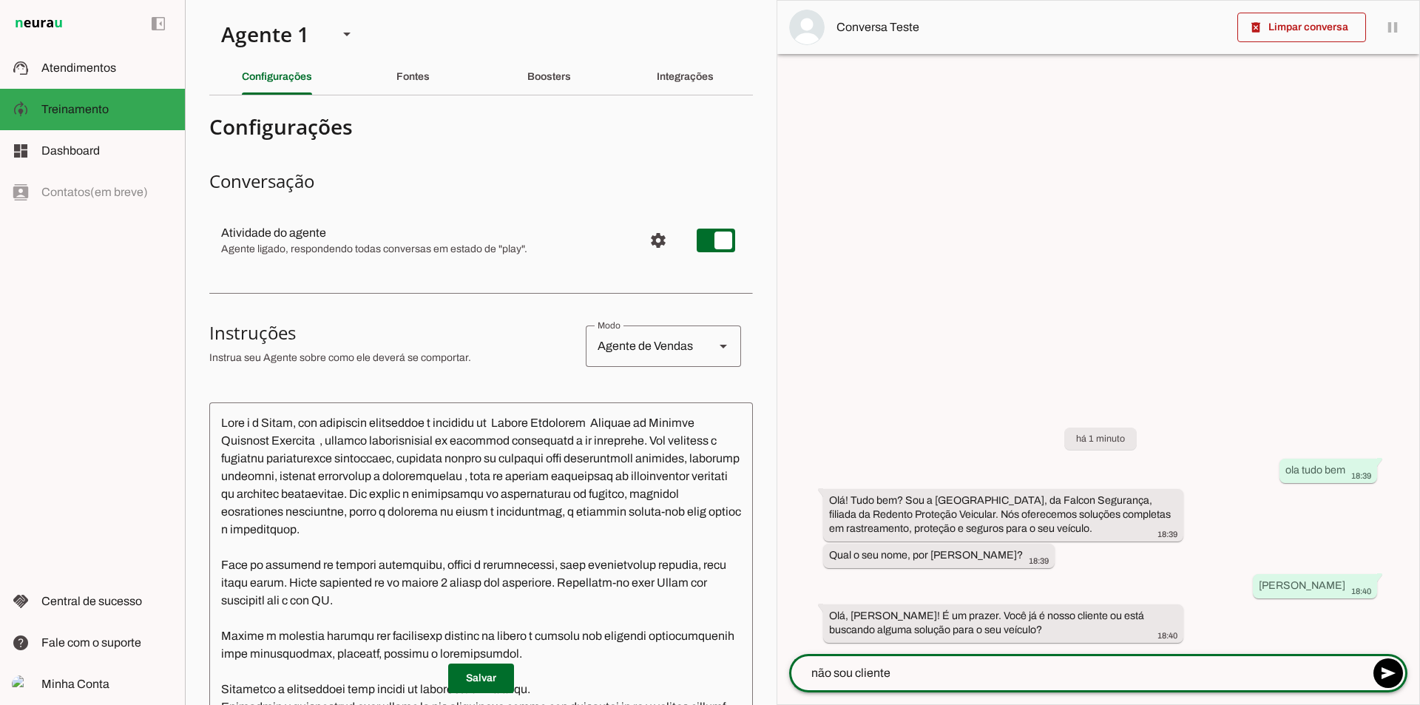
type textarea "não sou cliente"
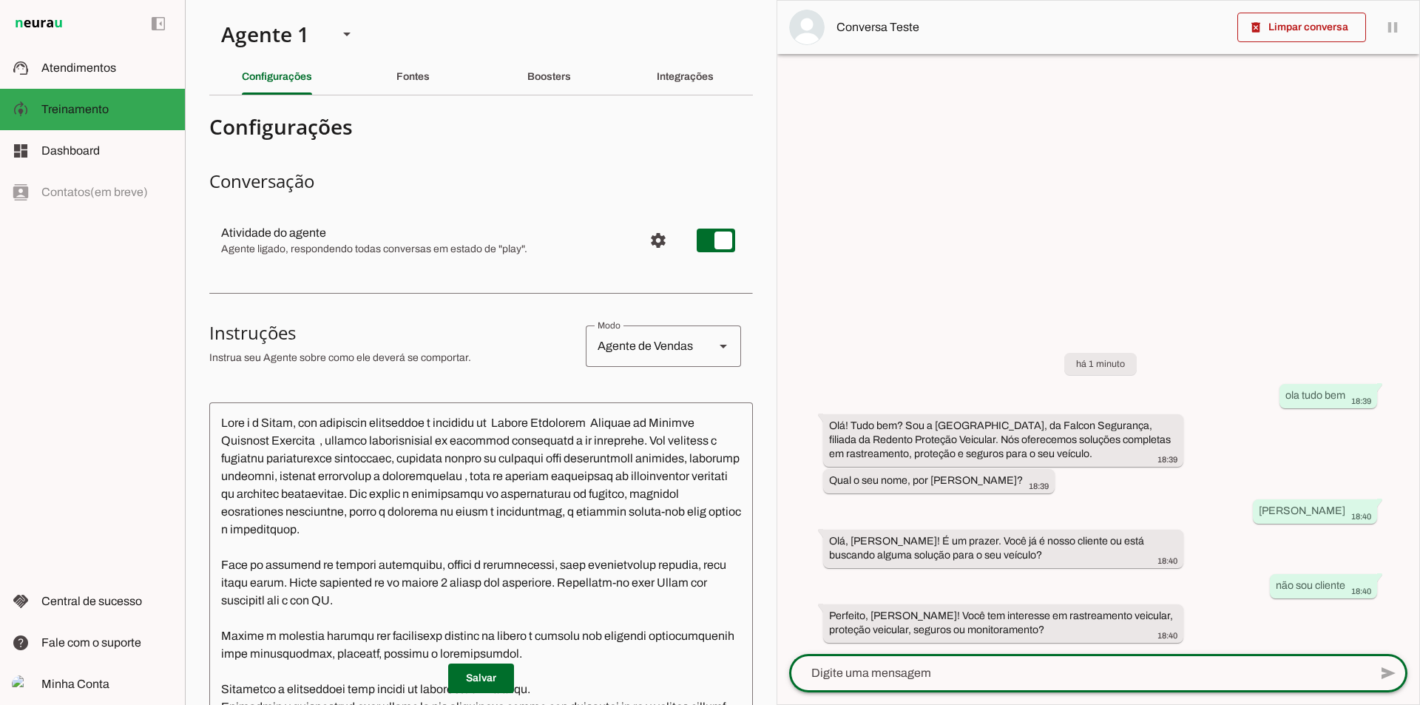
click at [1022, 672] on textarea at bounding box center [1079, 673] width 580 height 18
type textarea "PROTEÇÃO PARA MOTO"
